Goal: Transaction & Acquisition: Purchase product/service

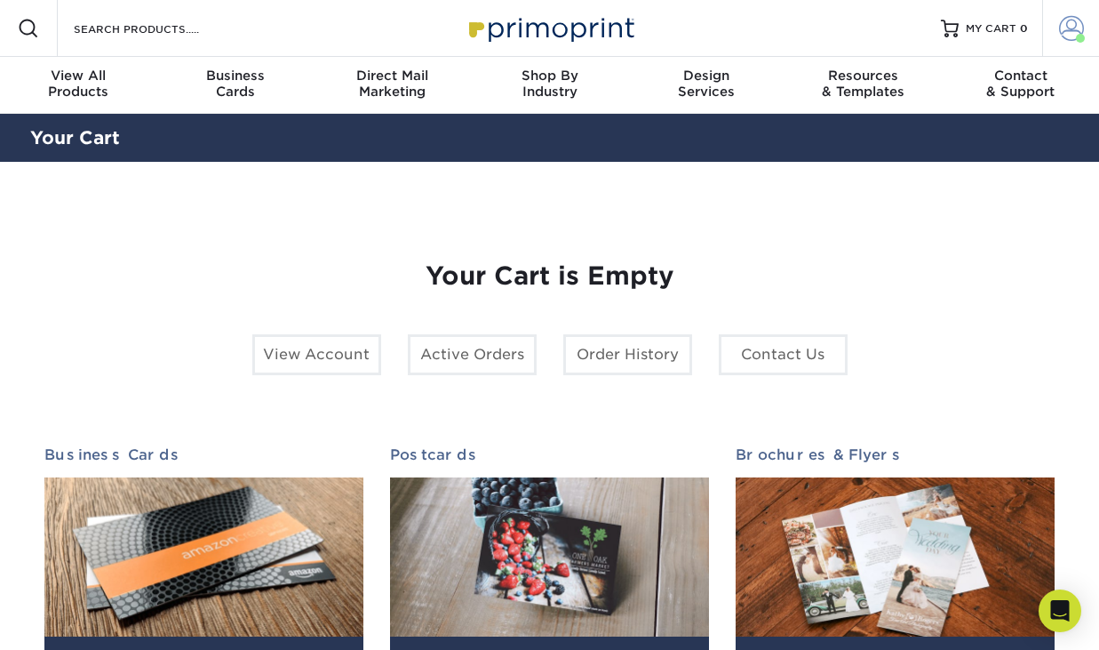
click at [1073, 25] on span at bounding box center [1071, 28] width 25 height 25
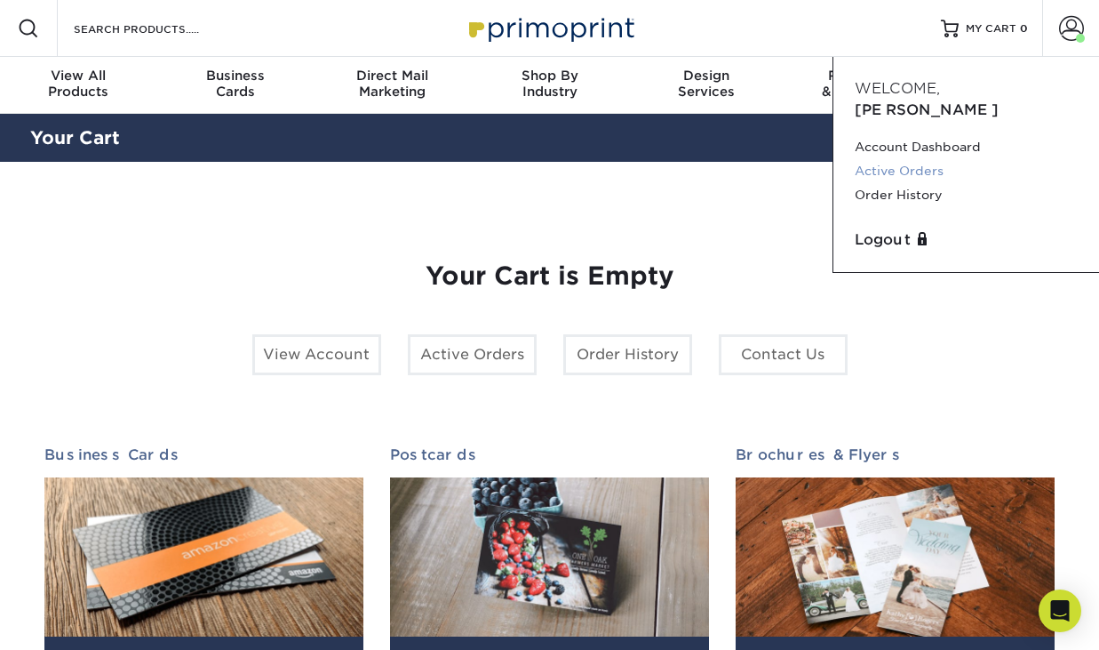
click at [891, 159] on link "Active Orders" at bounding box center [966, 171] width 223 height 24
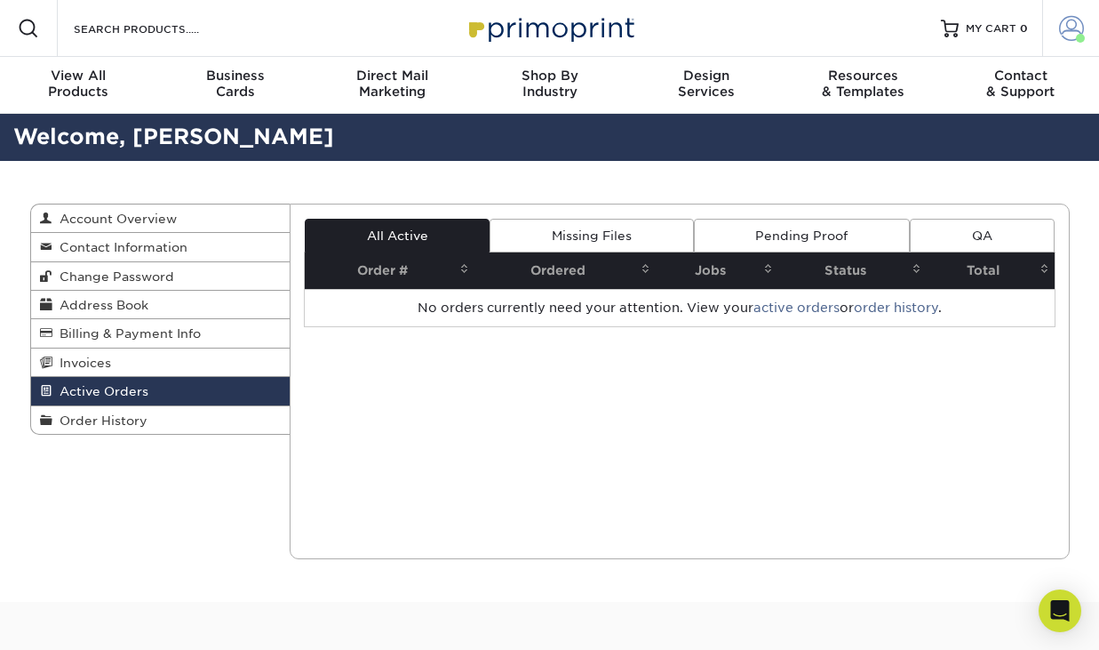
click at [1065, 37] on span at bounding box center [1071, 28] width 25 height 25
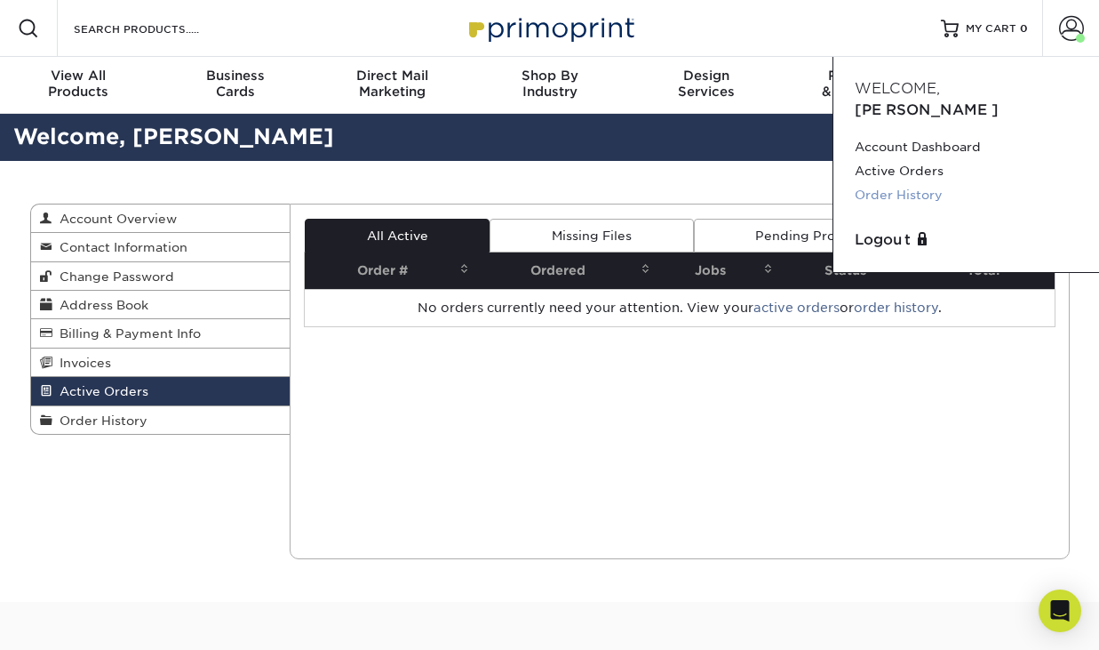
click at [909, 183] on link "Order History" at bounding box center [966, 195] width 223 height 24
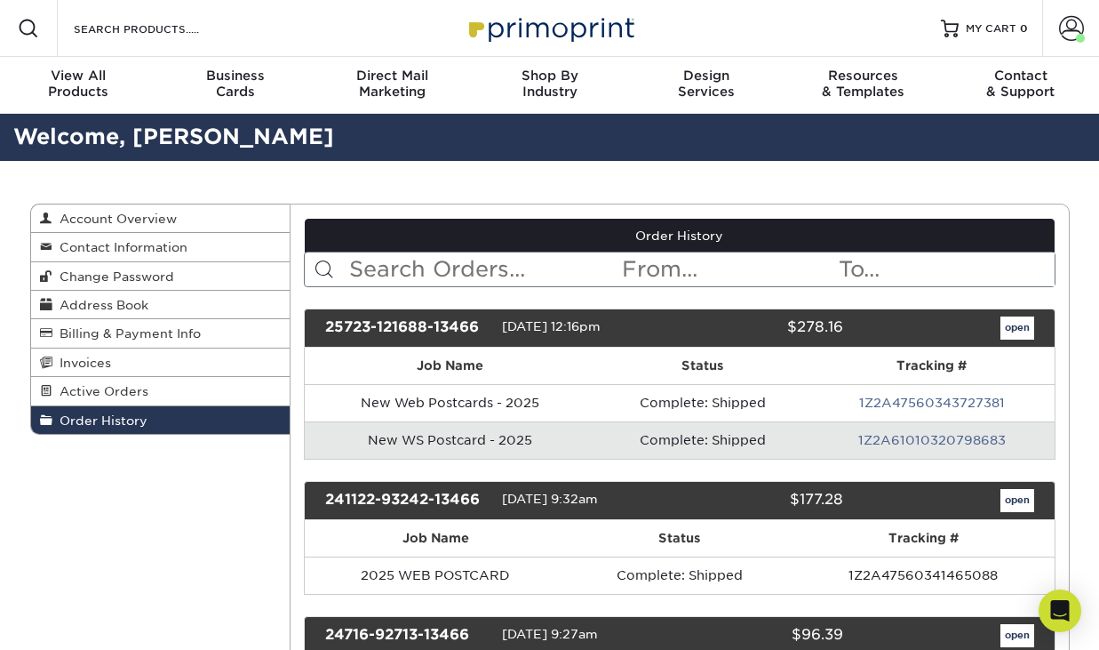
click at [427, 443] on td "New WS Postcard - 2025" at bounding box center [450, 439] width 291 height 37
click at [509, 443] on td "New WS Postcard - 2025" at bounding box center [450, 439] width 291 height 37
click at [1022, 326] on link "open" at bounding box center [1018, 327] width 34 height 23
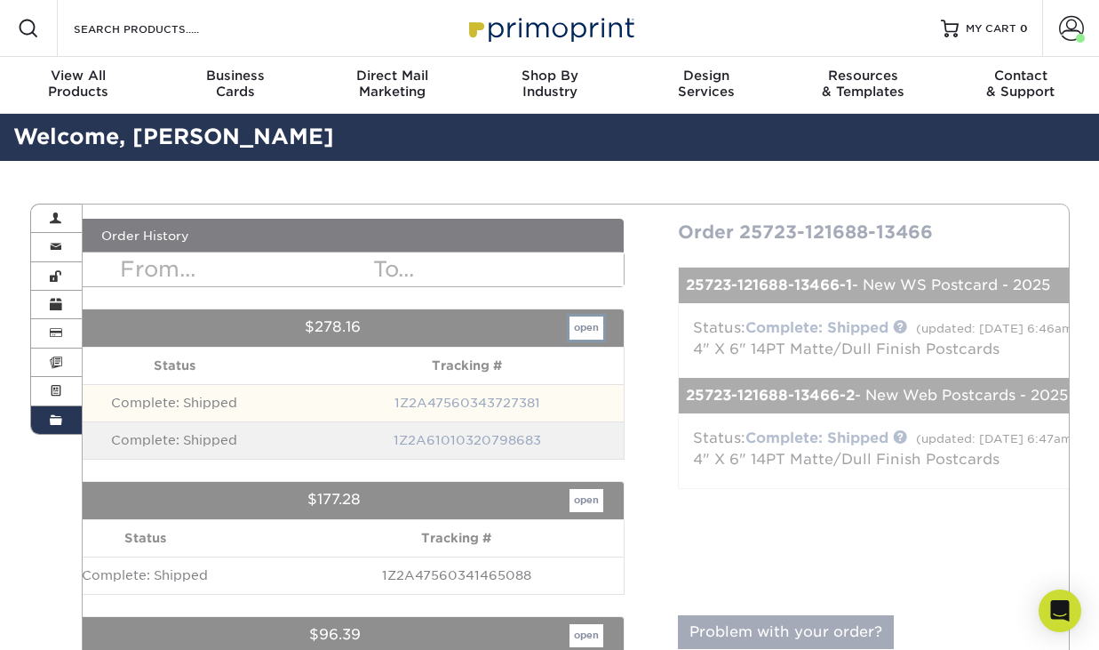
scroll to position [14, 0]
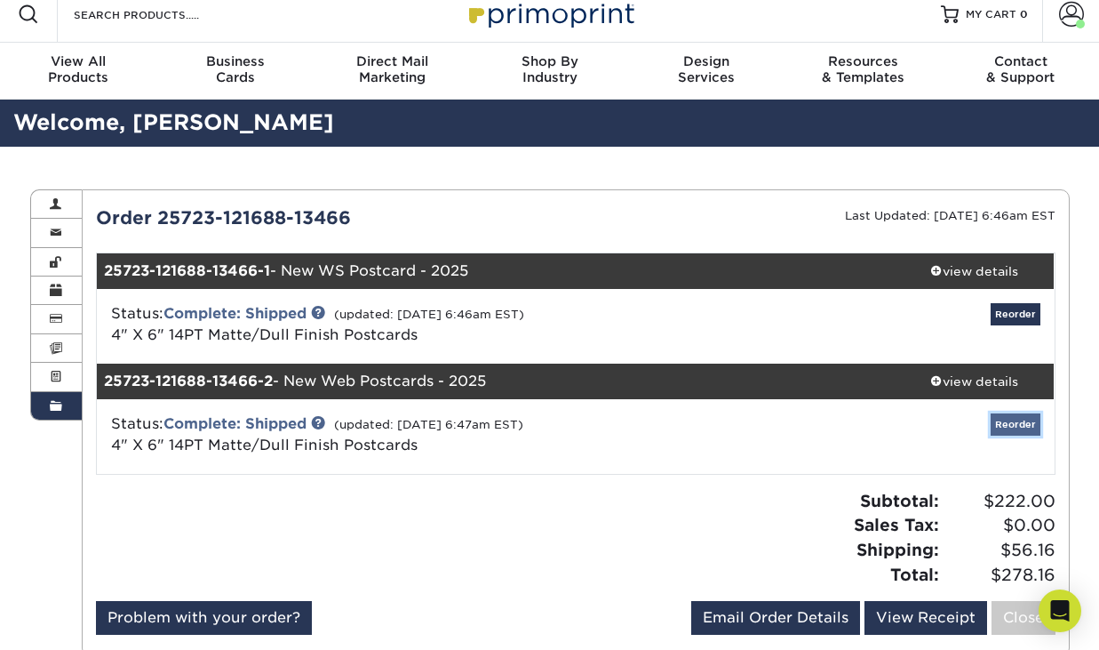
click at [1023, 426] on link "Reorder" at bounding box center [1016, 424] width 50 height 22
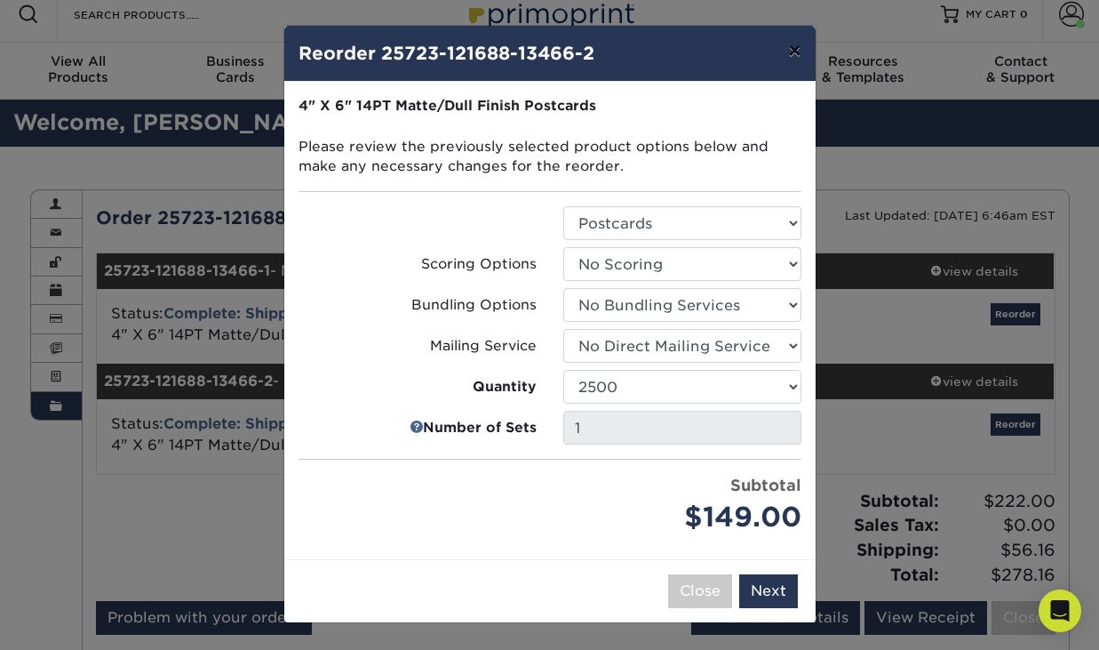
click at [794, 58] on button "×" at bounding box center [794, 51] width 41 height 50
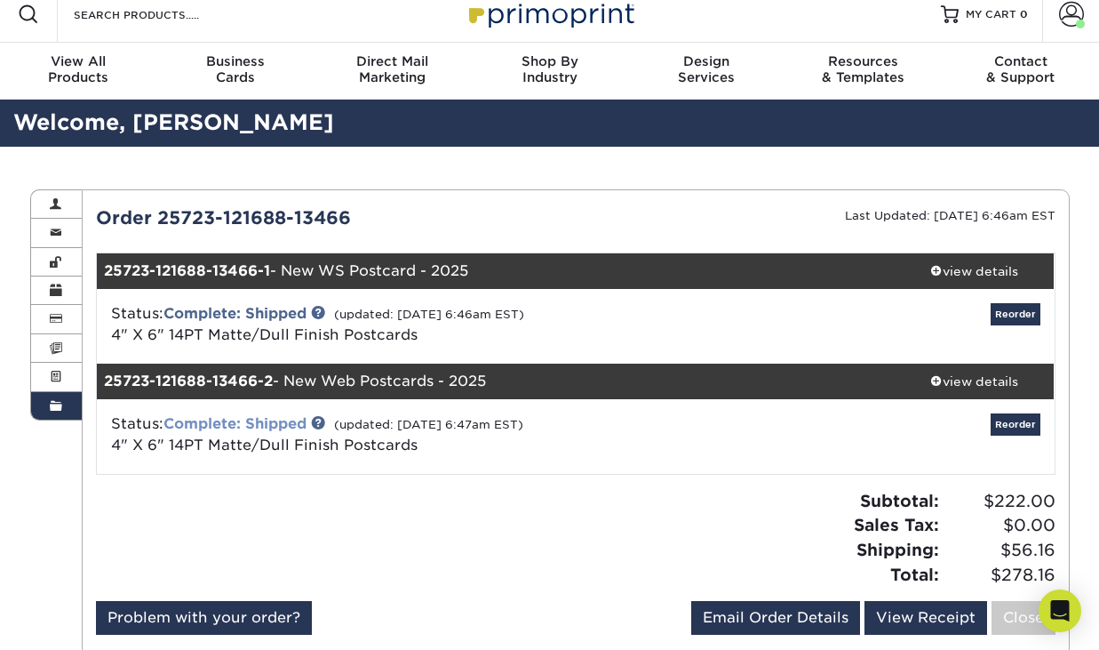
click at [272, 420] on link "Complete: Shipped" at bounding box center [235, 423] width 143 height 17
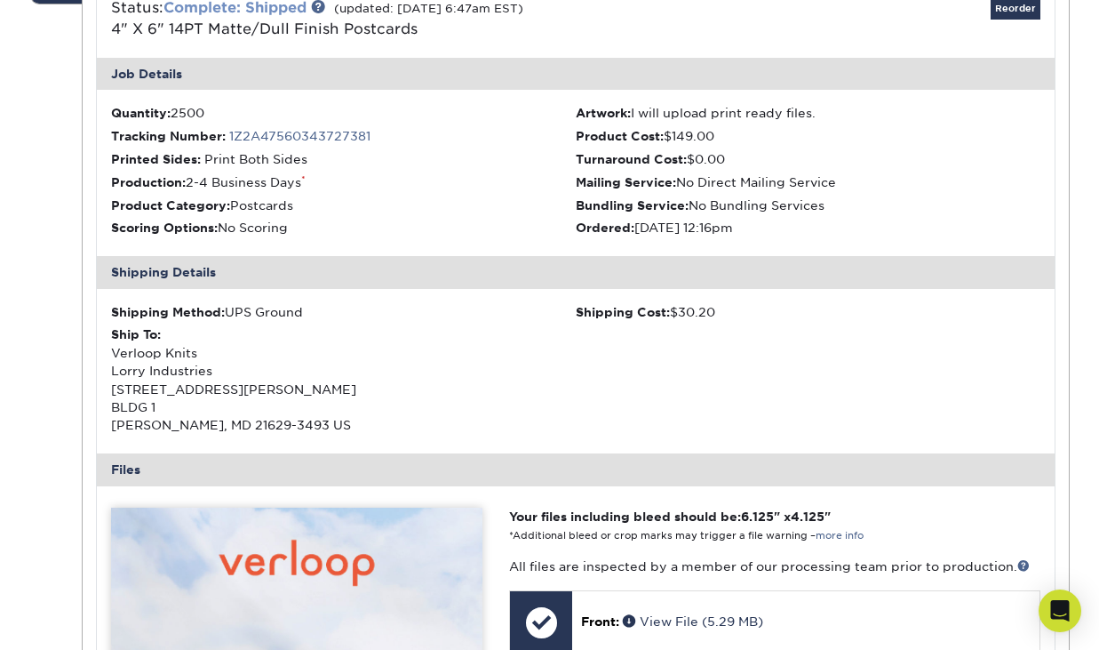
scroll to position [437, 0]
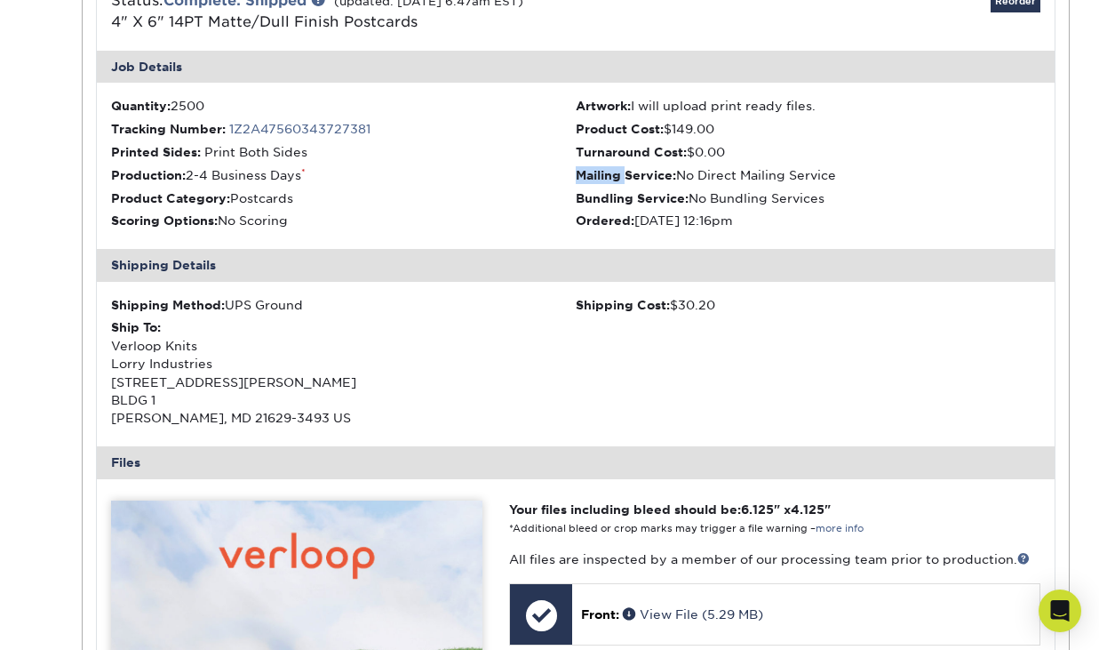
click at [626, 168] on ul "Quantity: 2500 Artwork: I will upload print ready files. Tracking Number: 1Z2A4…" at bounding box center [576, 166] width 958 height 166
click at [589, 164] on ul "Quantity: 2500 Artwork: I will upload print ready files. Tracking Number: 1Z2A4…" at bounding box center [576, 166] width 958 height 166
click at [634, 140] on ul "Quantity: 2500 Artwork: I will upload print ready files. Tracking Number: 1Z2A4…" at bounding box center [576, 166] width 958 height 166
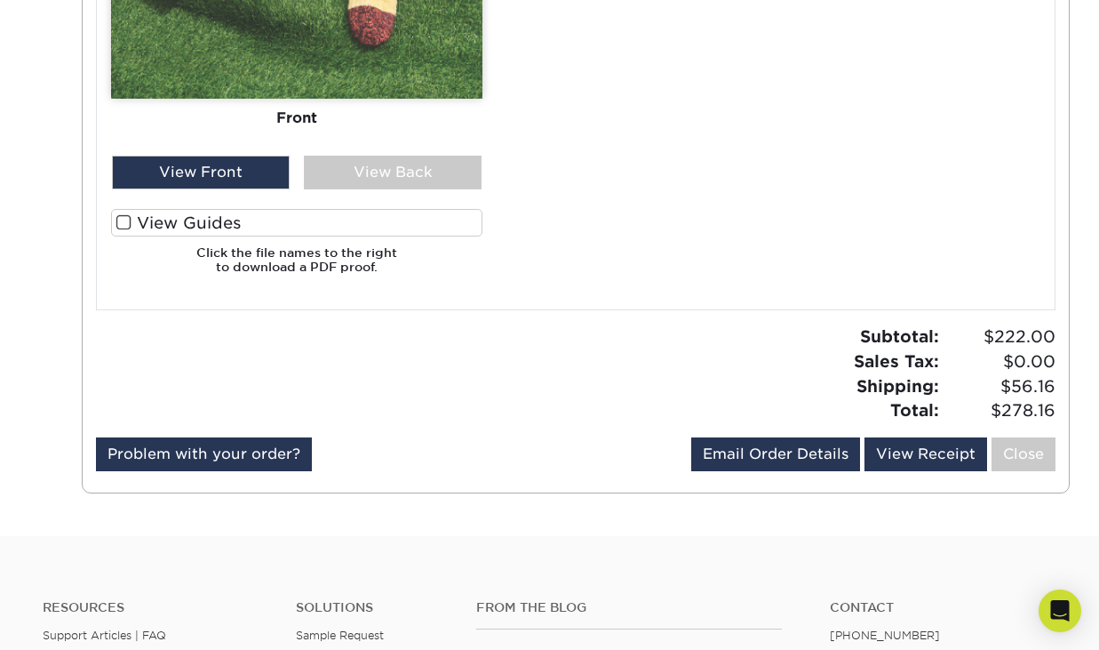
scroll to position [1392, 0]
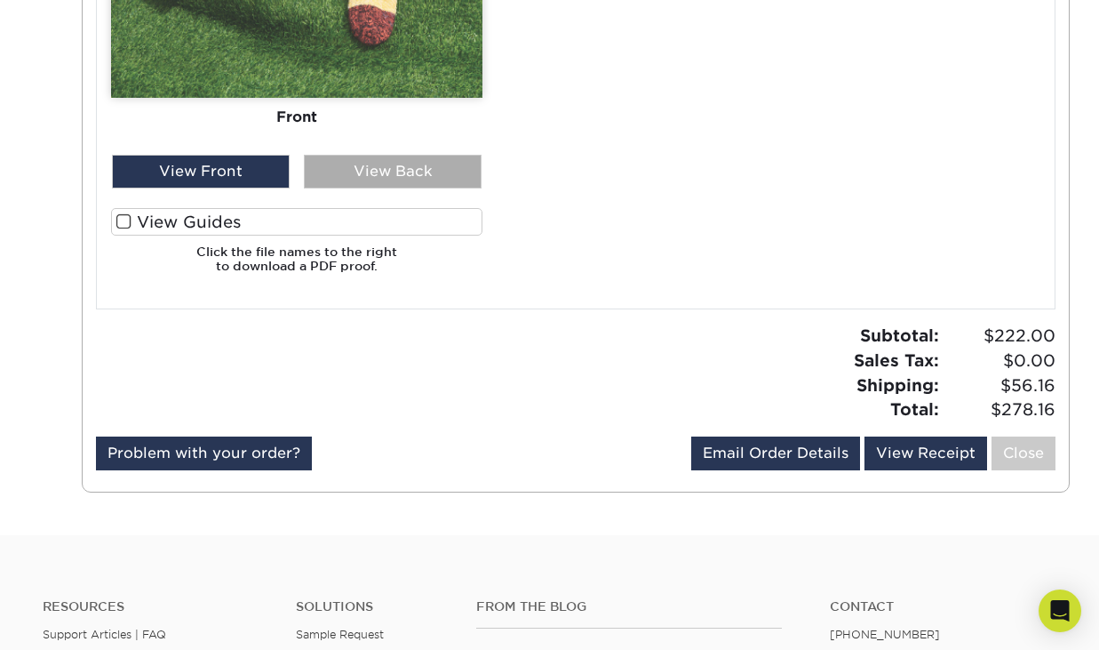
click at [413, 174] on div "View Back" at bounding box center [393, 172] width 178 height 34
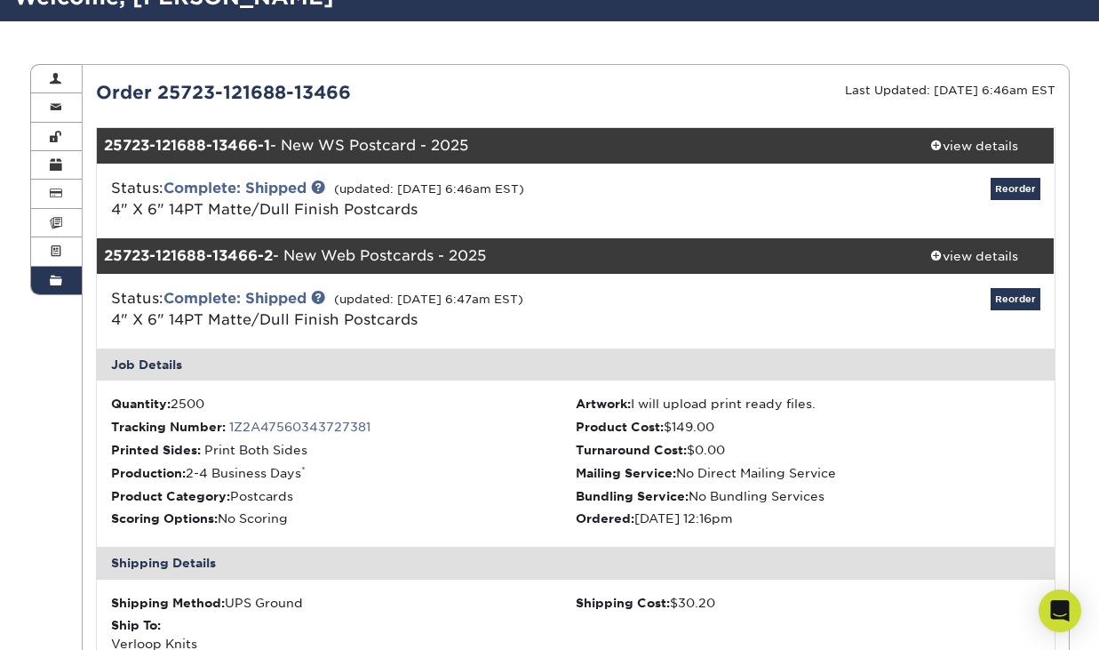
scroll to position [132, 0]
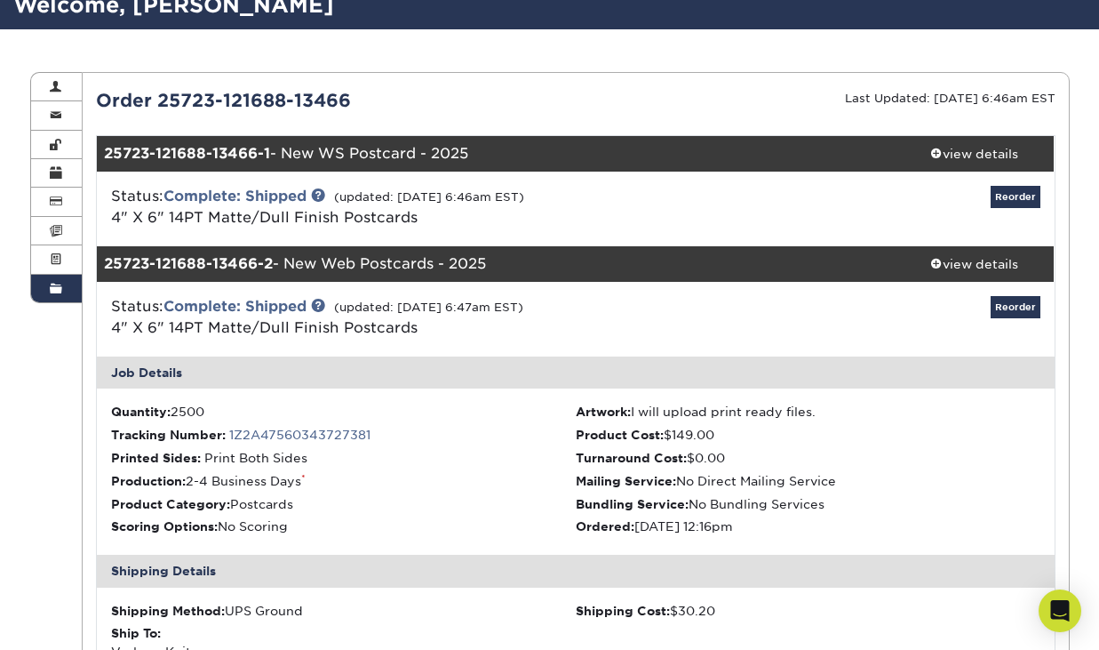
click at [864, 188] on div "Reorder" at bounding box center [894, 209] width 319 height 46
click at [242, 197] on link "Complete: Shipped" at bounding box center [235, 196] width 143 height 17
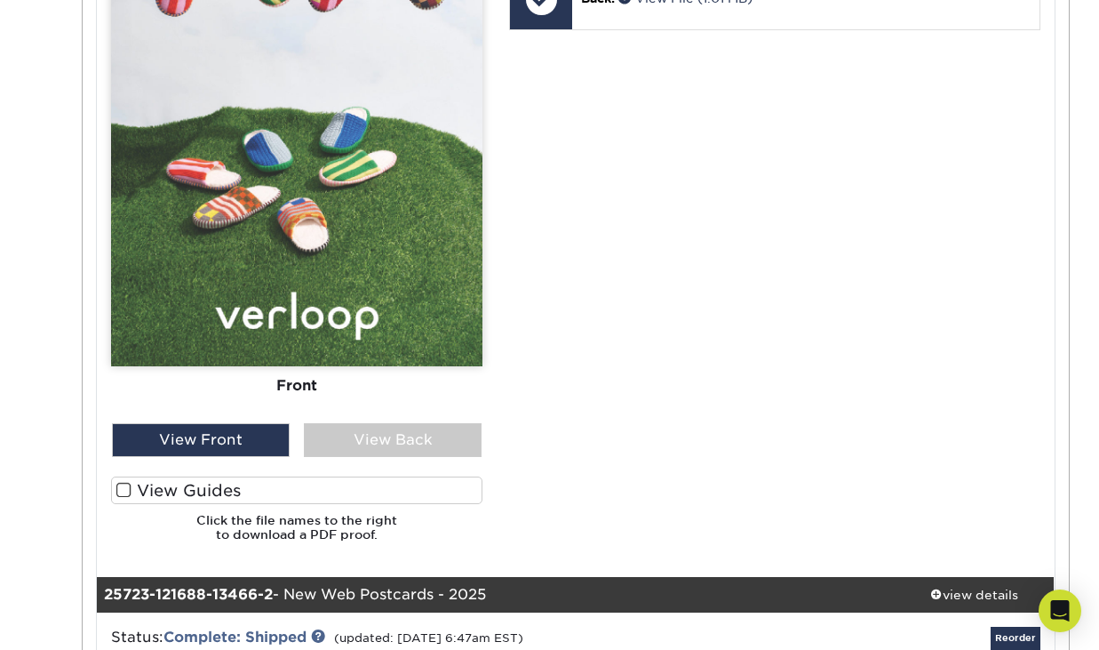
scroll to position [1055, 0]
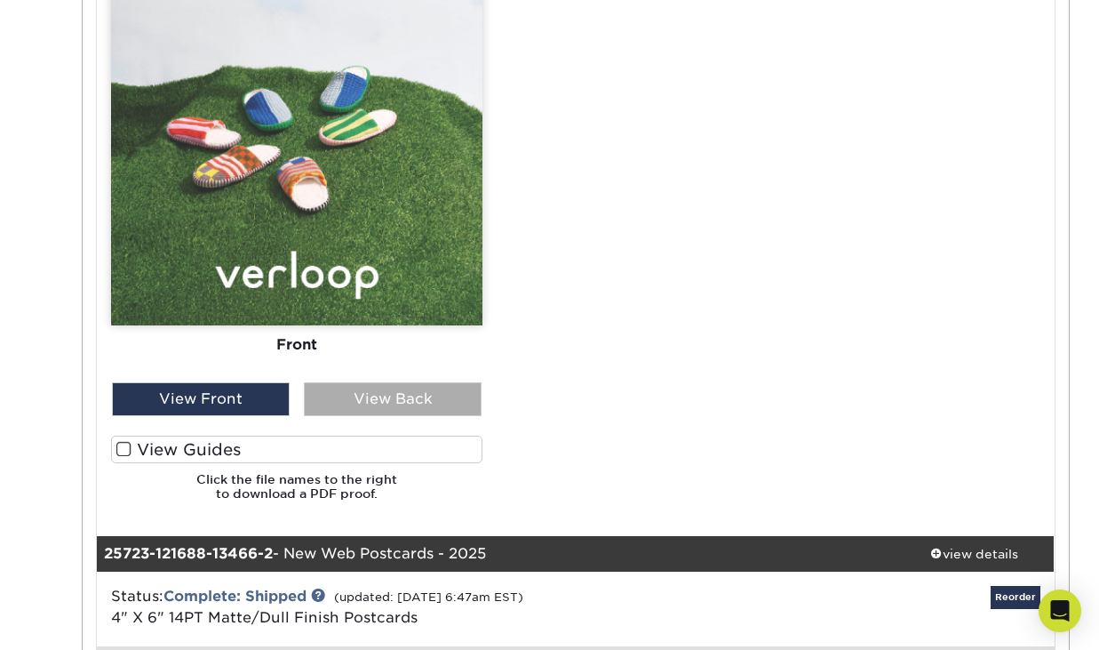
click at [367, 395] on div "View Back" at bounding box center [393, 399] width 178 height 34
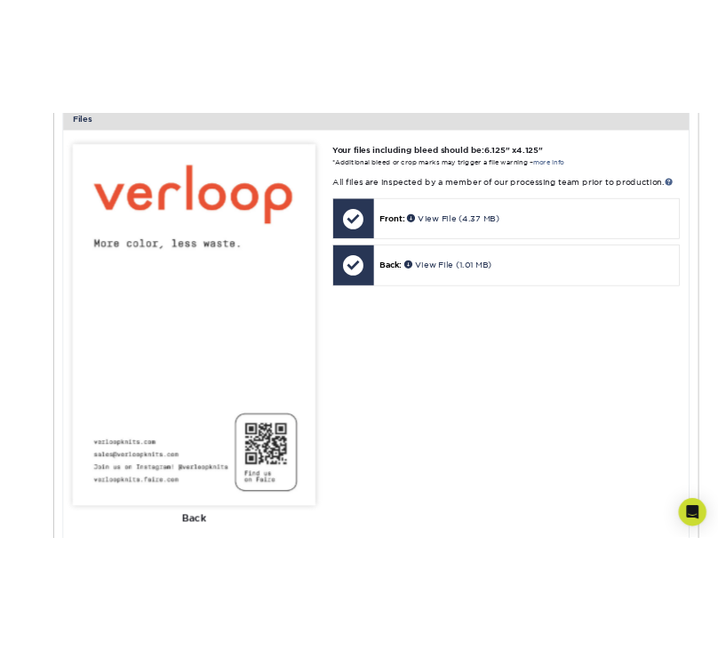
scroll to position [784, 0]
